Goal: Information Seeking & Learning: Find specific fact

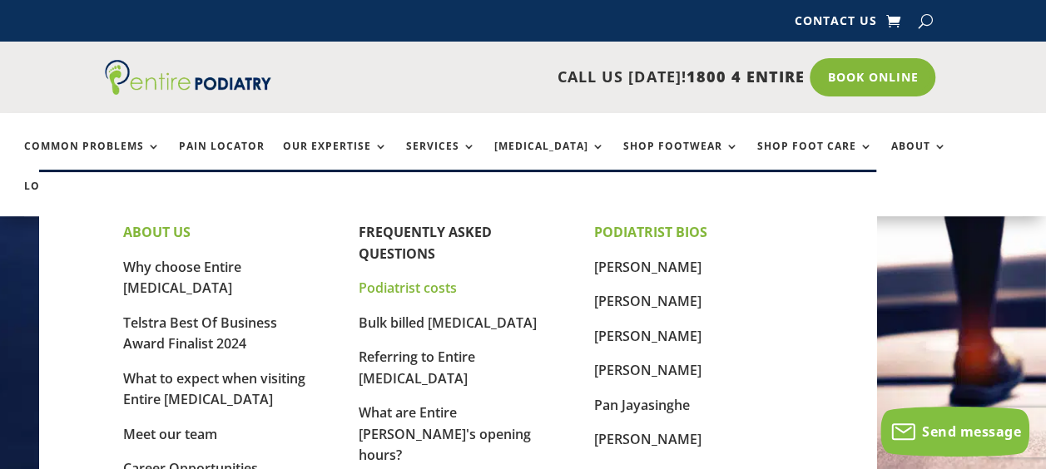
click at [423, 286] on link "Podiatrist costs" at bounding box center [408, 288] width 98 height 18
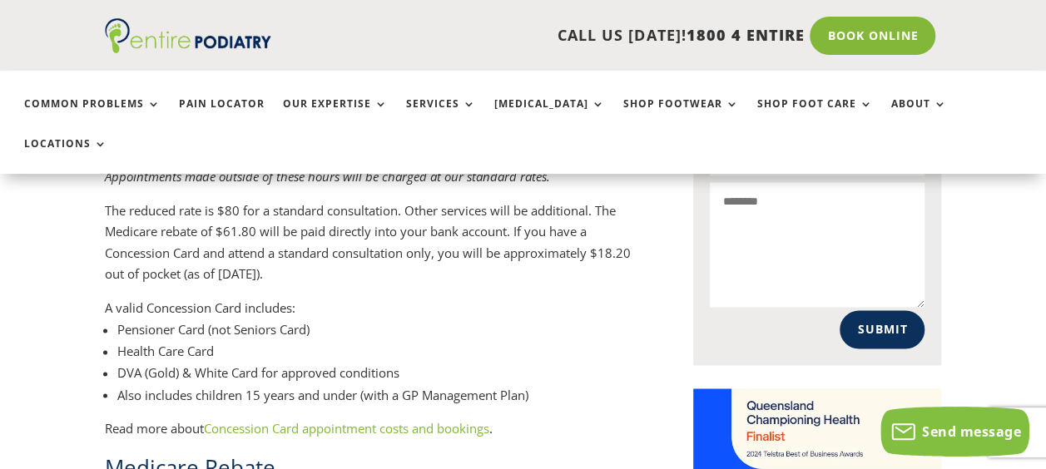
scroll to position [1197, 0]
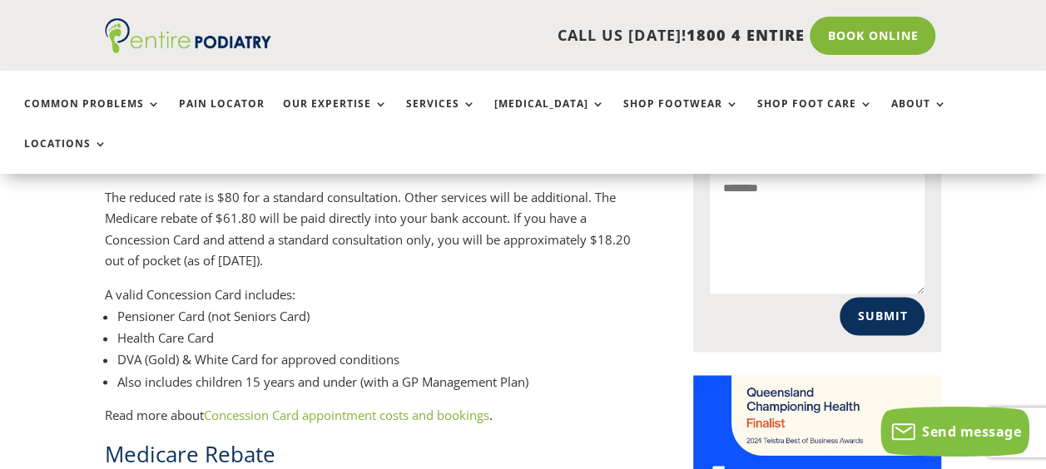
click at [408, 406] on link "Concession Card appointment costs and bookings" at bounding box center [346, 414] width 285 height 17
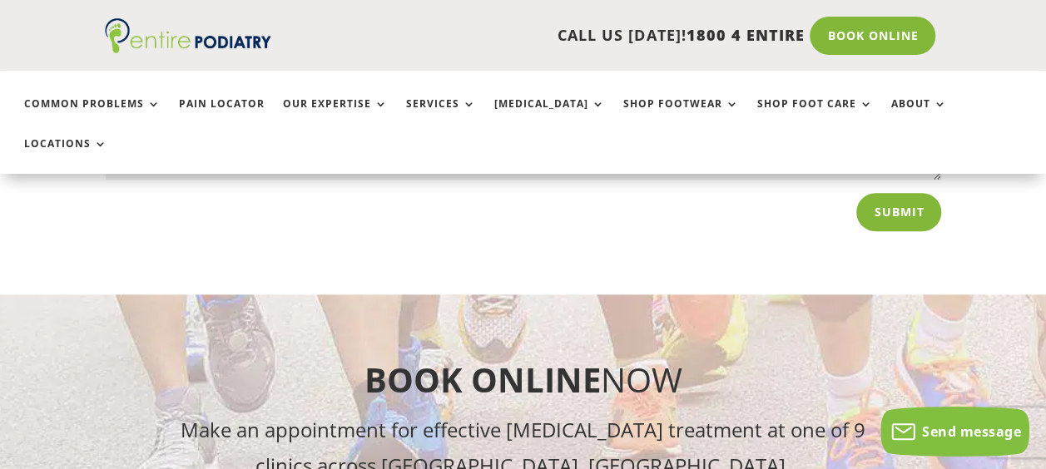
scroll to position [4051, 0]
